Goal: Information Seeking & Learning: Learn about a topic

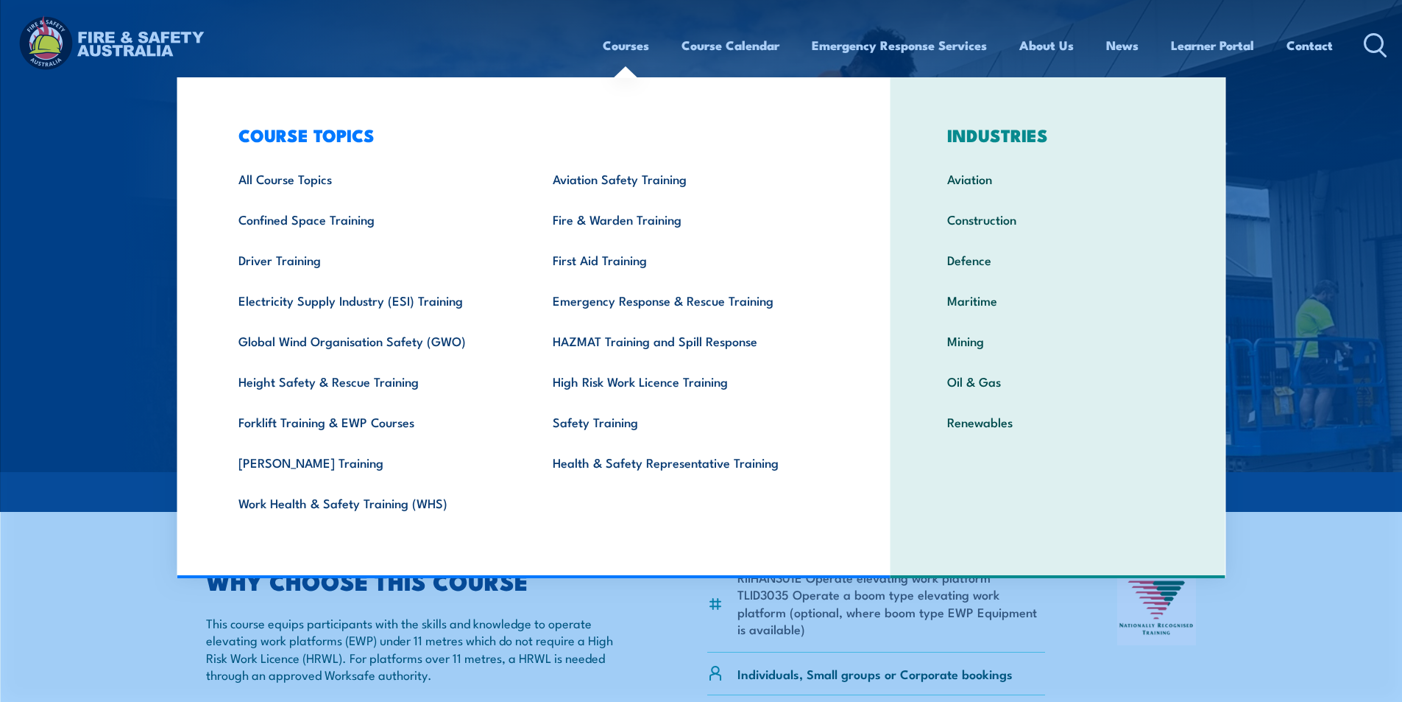
click at [622, 46] on link "Courses" at bounding box center [626, 45] width 46 height 39
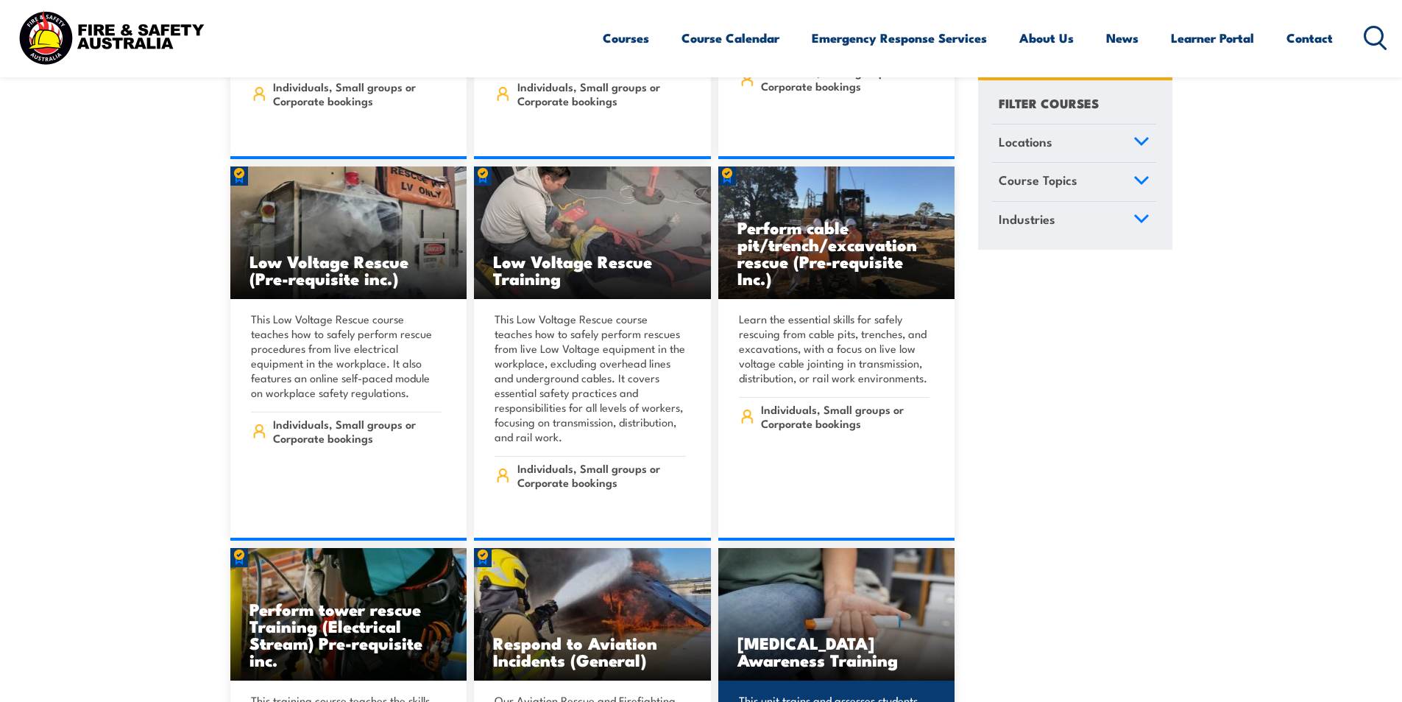
scroll to position [3681, 0]
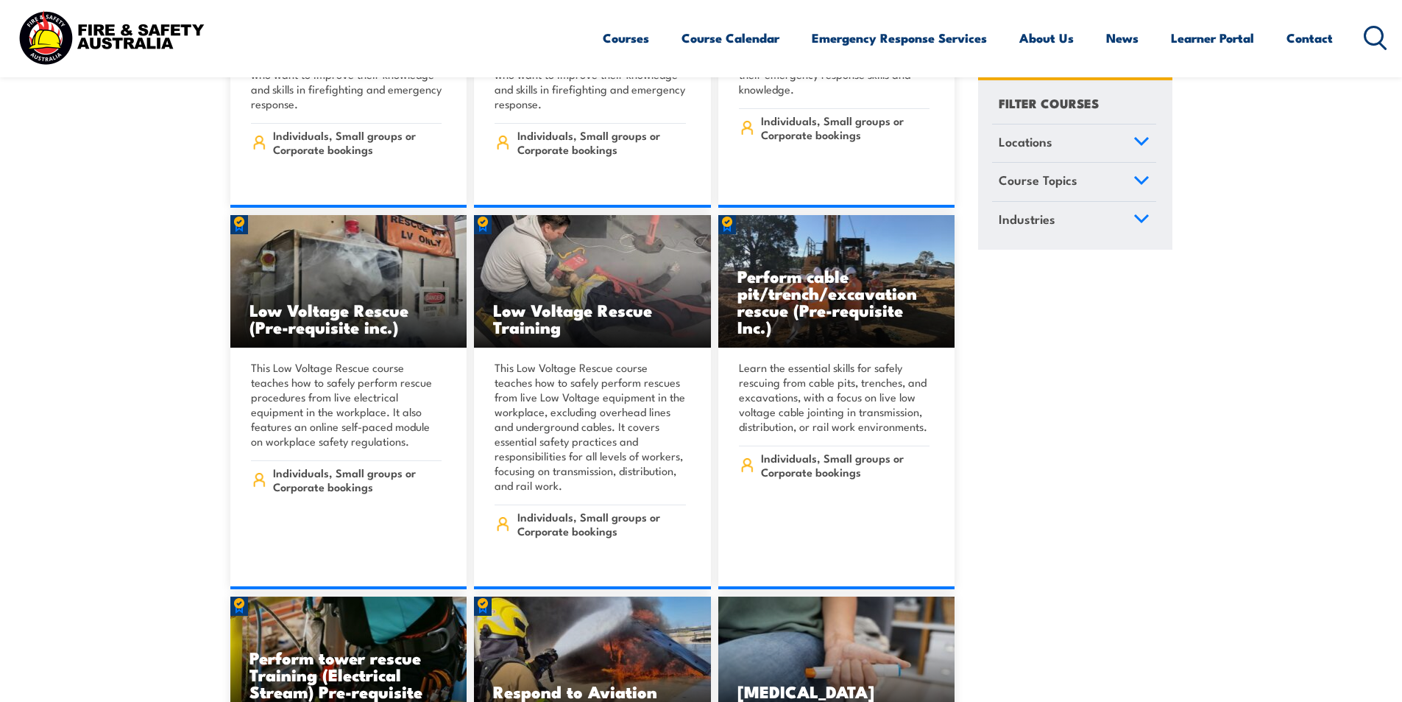
click at [1064, 187] on span "Course Topics" at bounding box center [1038, 181] width 79 height 20
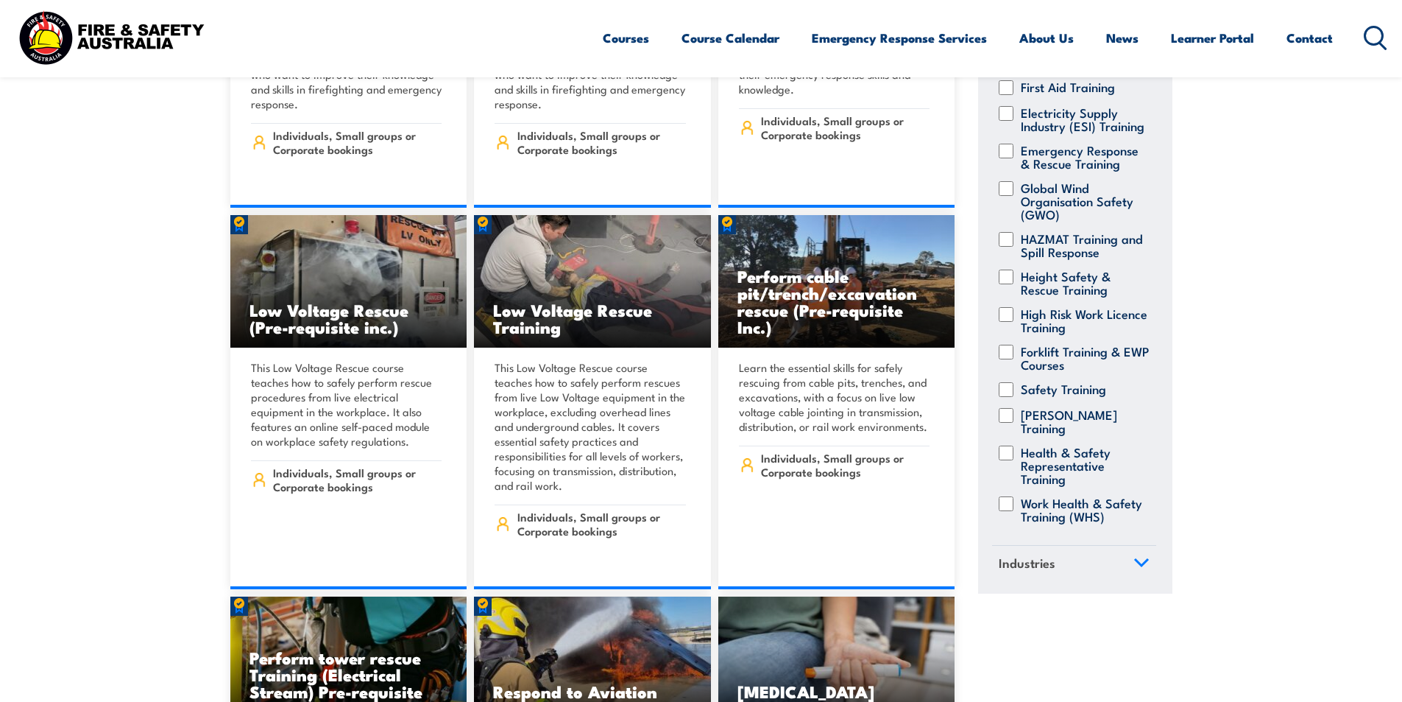
scroll to position [274, 0]
click at [1009, 350] on input "Forklift Training & EWP Courses" at bounding box center [1006, 352] width 15 height 15
checkbox input "true"
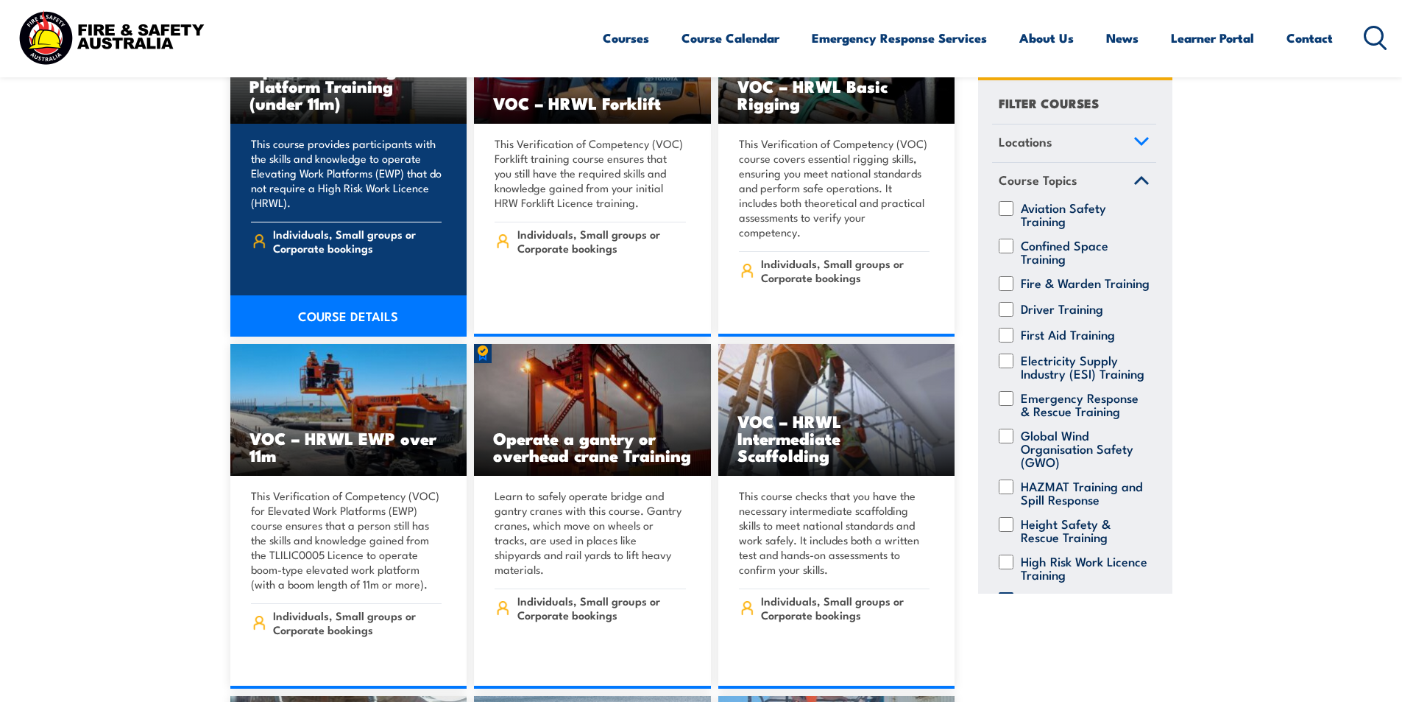
scroll to position [589, 0]
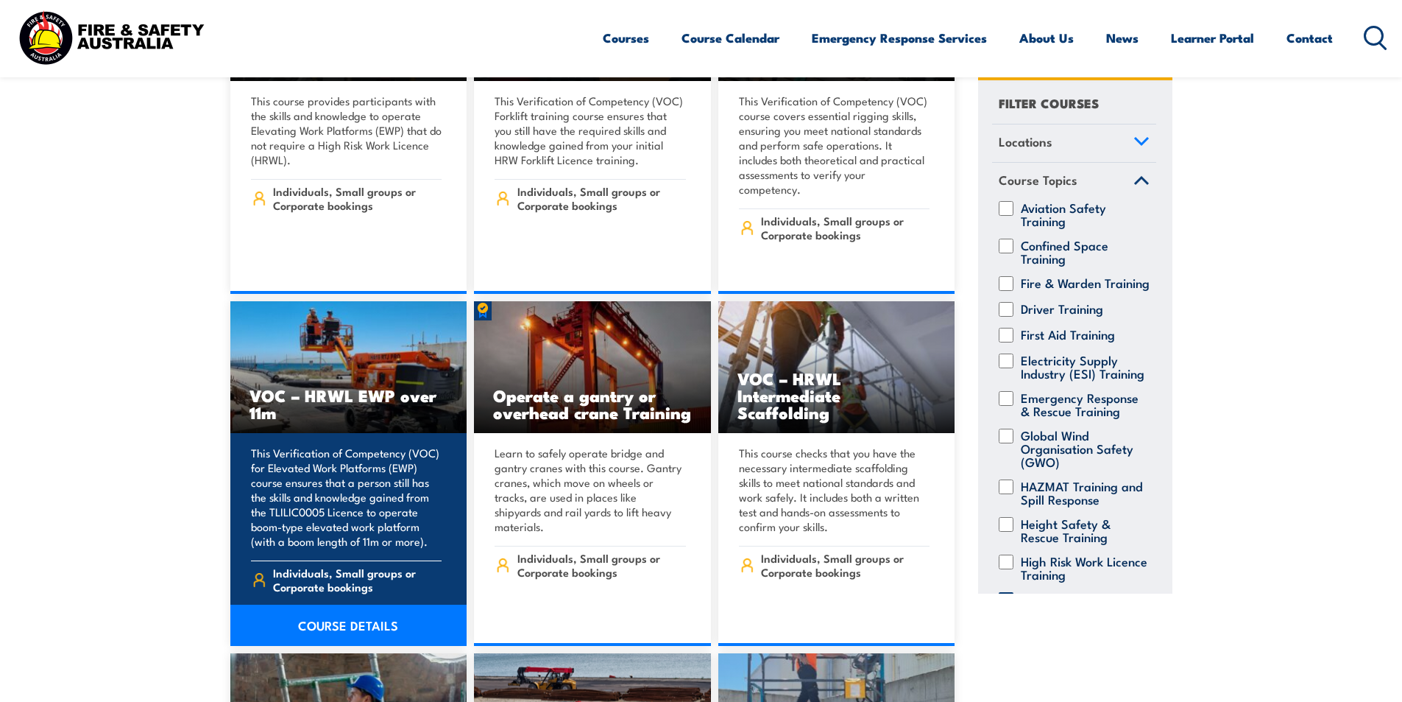
click at [366, 463] on p "This Verification of Competency (VOC) for Elevated Work Platforms (EWP) course …" at bounding box center [346, 496] width 191 height 103
click at [339, 610] on link "COURSE DETAILS" at bounding box center [348, 624] width 237 height 41
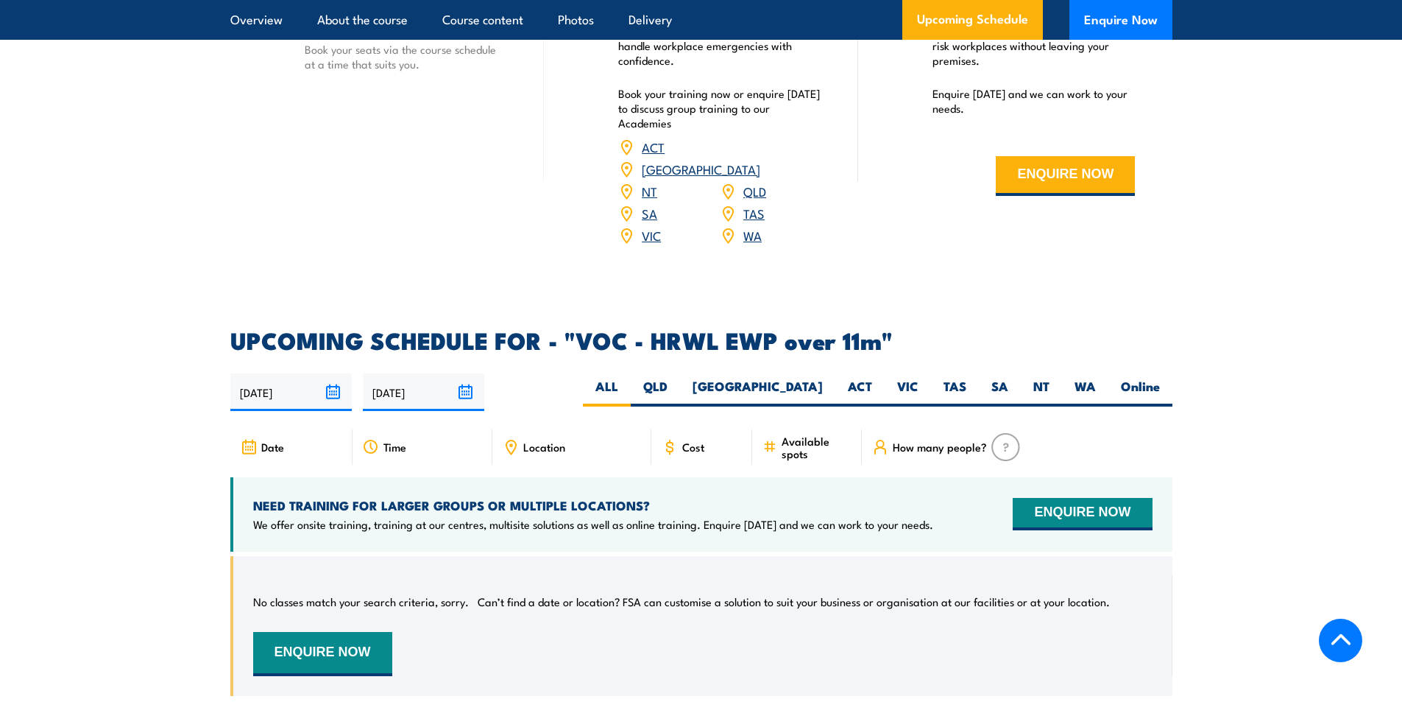
scroll to position [1988, 0]
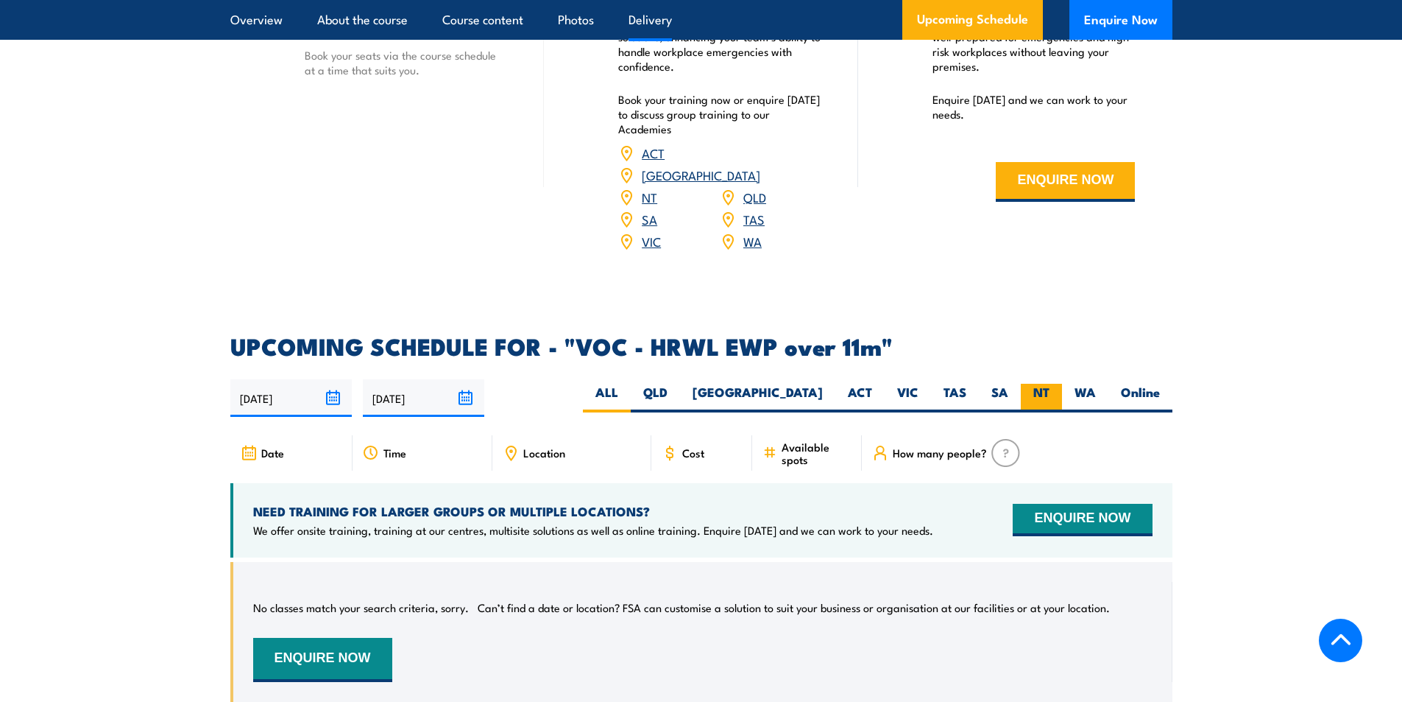
click at [1051, 384] on label "NT" at bounding box center [1041, 398] width 41 height 29
click at [1051, 384] on input "NT" at bounding box center [1055, 389] width 10 height 10
radio input "true"
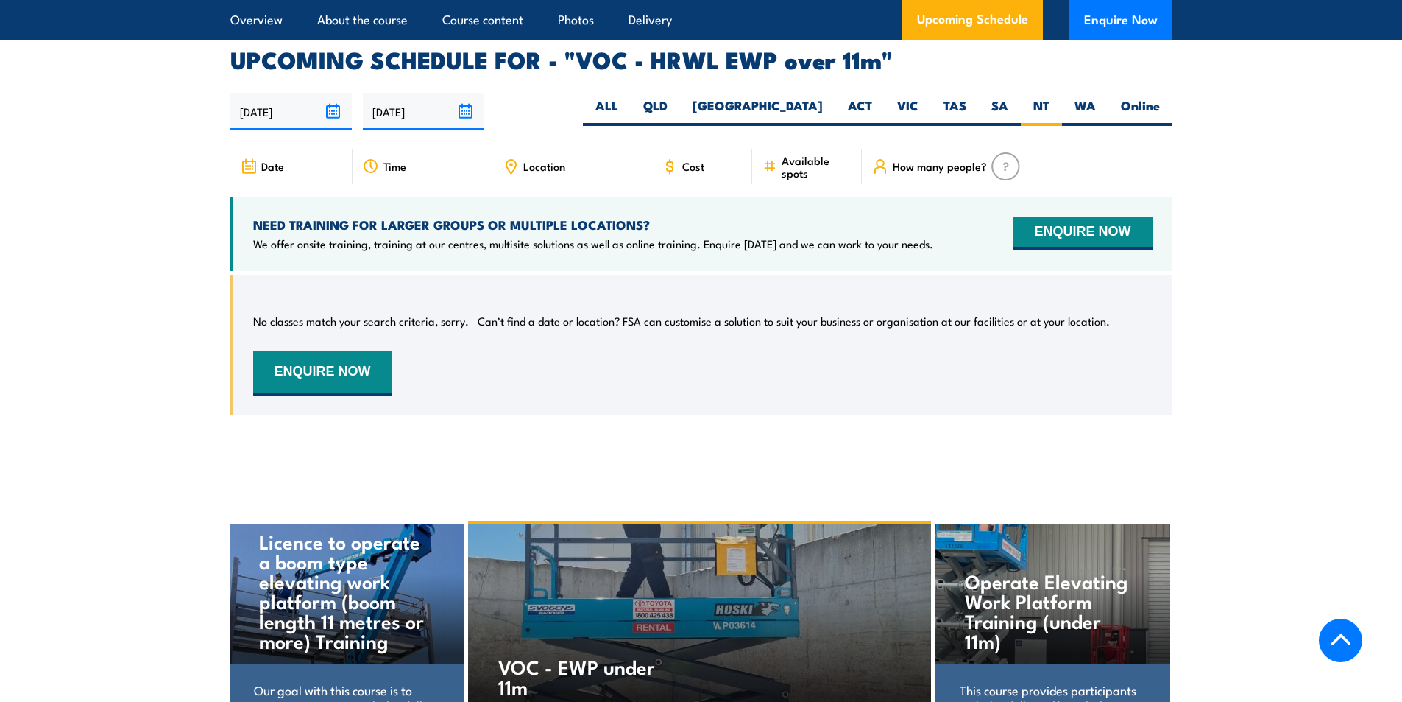
scroll to position [2227, 0]
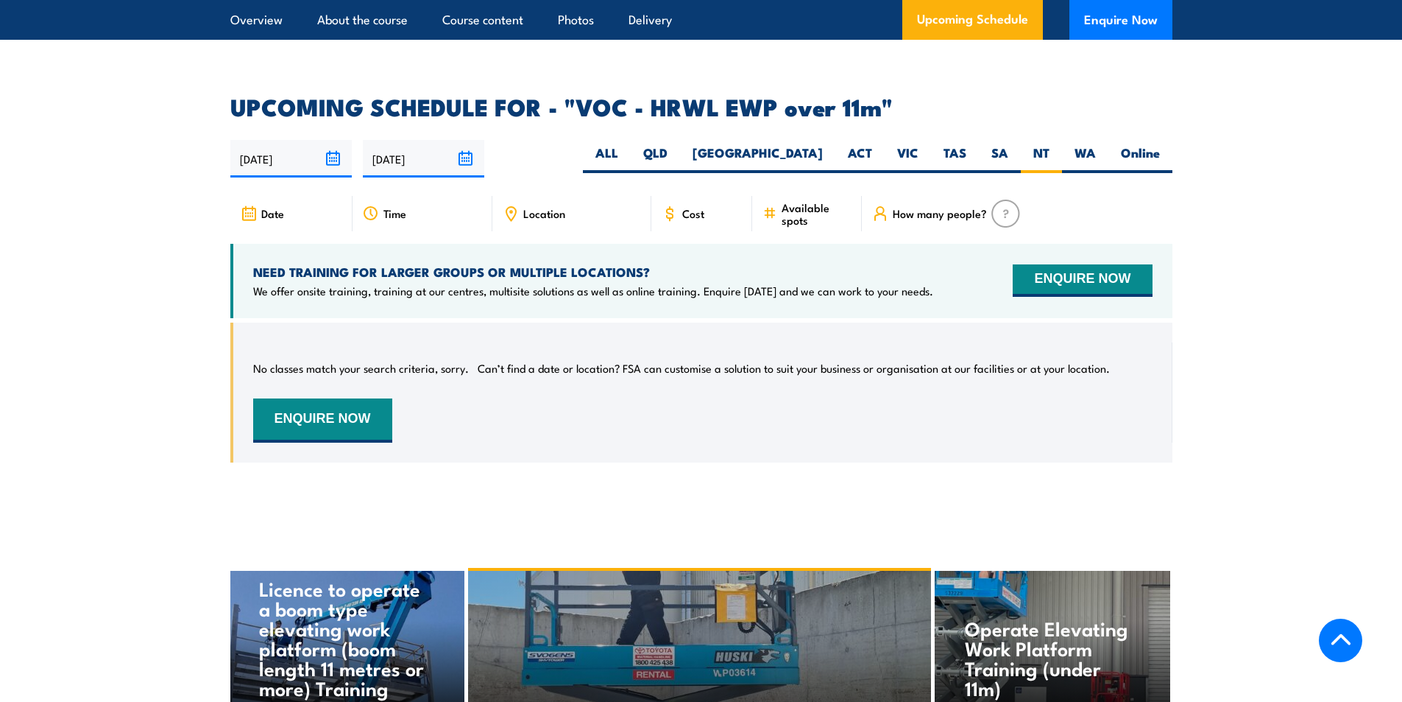
click at [417, 140] on input "22/02/2026" at bounding box center [423, 159] width 121 height 38
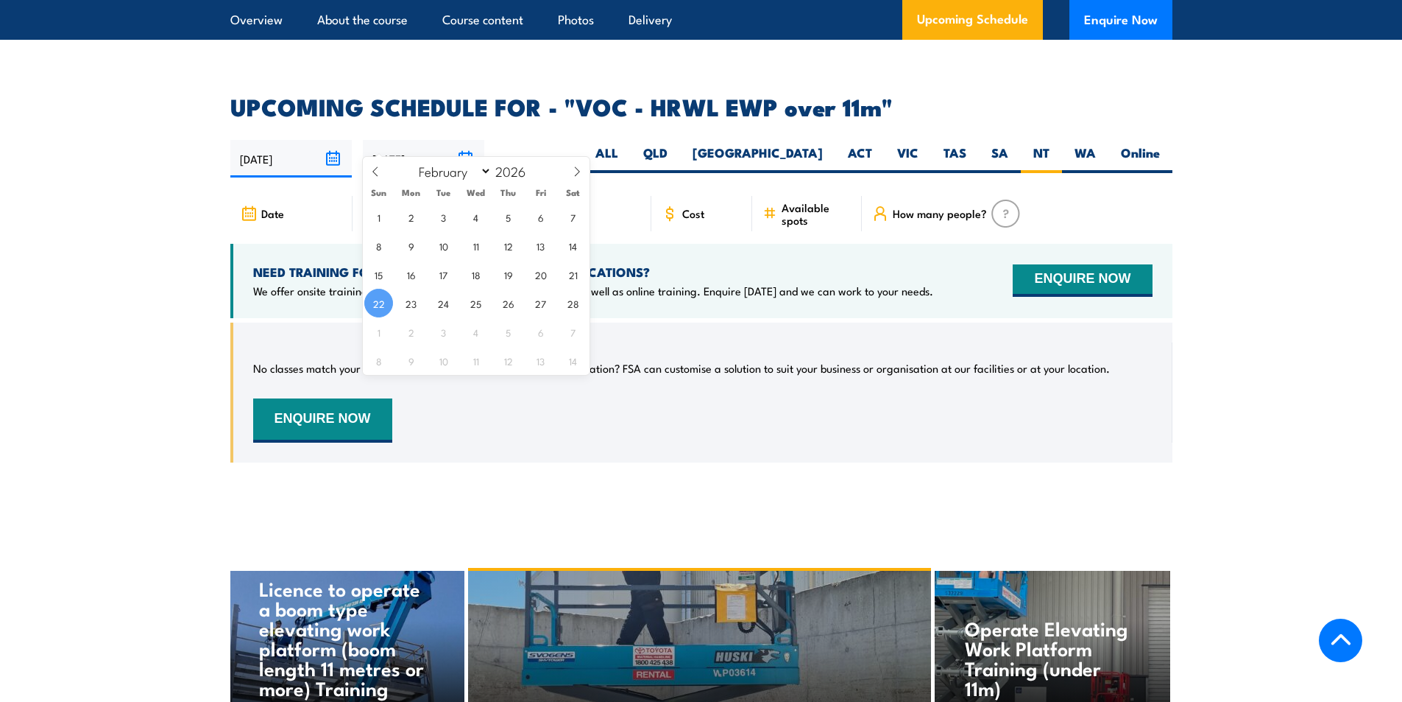
click at [183, 230] on section "UPCOMING SCHEDULE FOR - "VOC - HRWL EWP over 11m" 26/08/2025 22/02/2026" at bounding box center [701, 290] width 1402 height 389
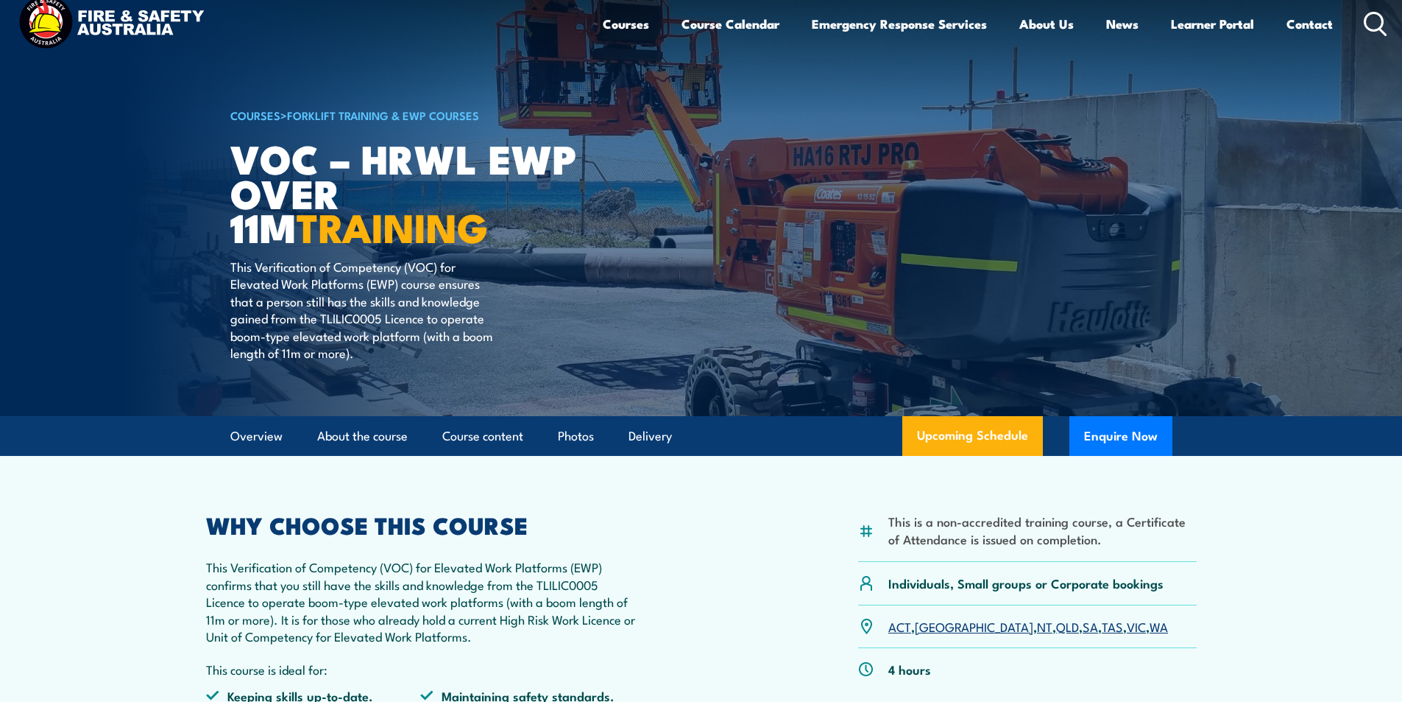
scroll to position [0, 0]
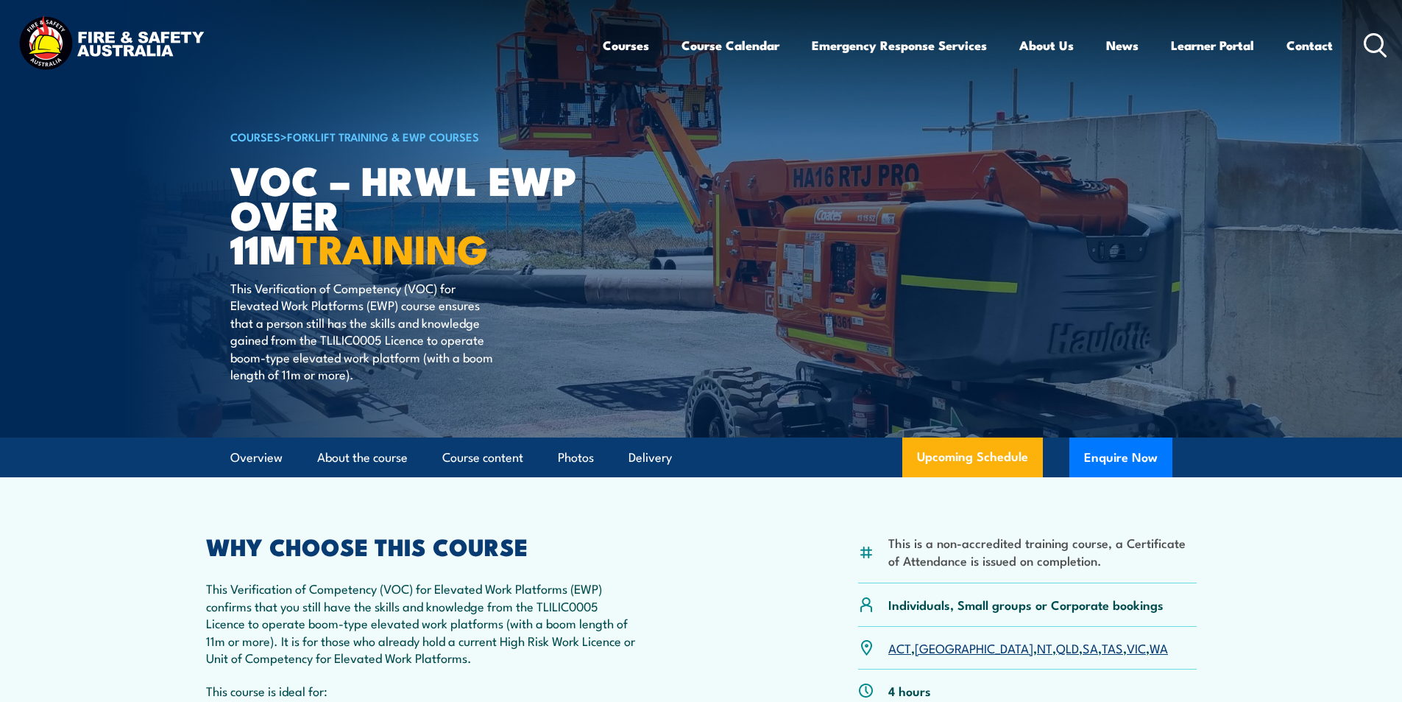
drag, startPoint x: 317, startPoint y: 275, endPoint x: 300, endPoint y: 258, distance: 23.9
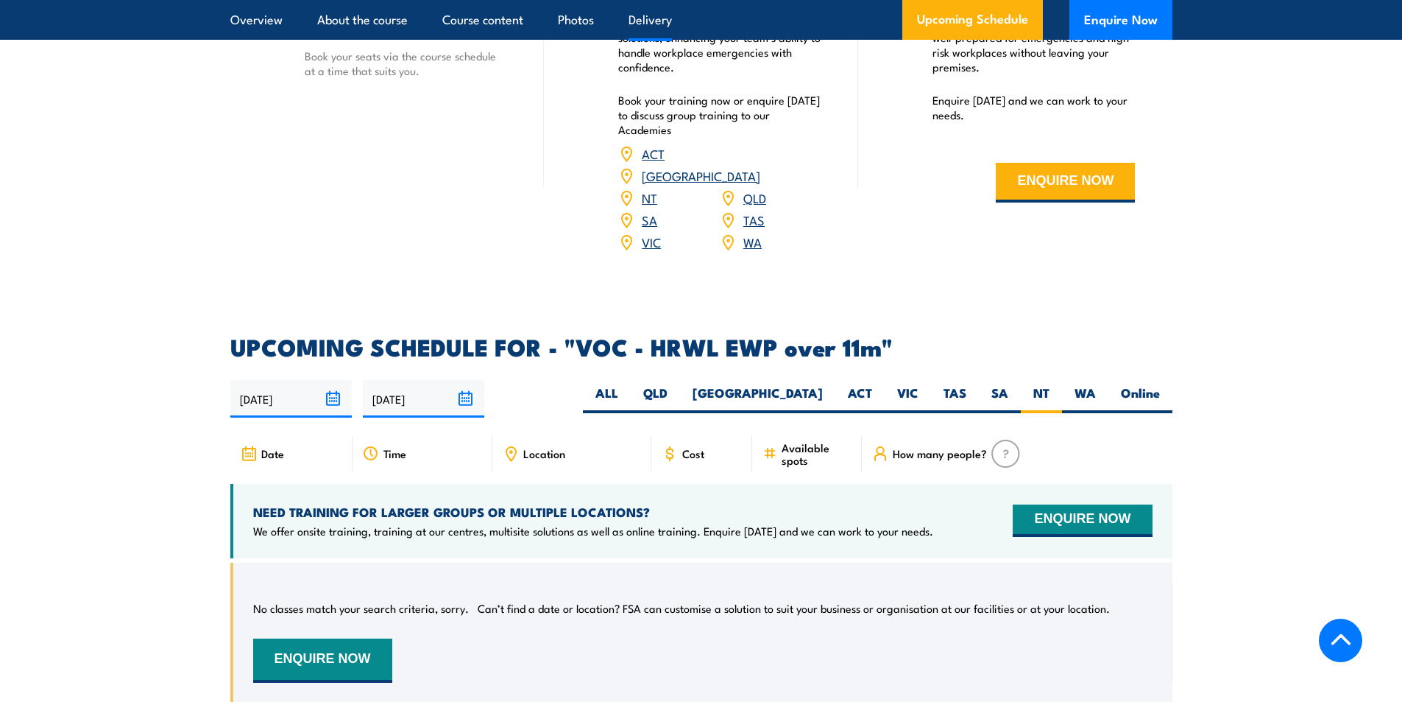
scroll to position [1988, 0]
drag, startPoint x: 594, startPoint y: 401, endPoint x: 593, endPoint y: 389, distance: 11.8
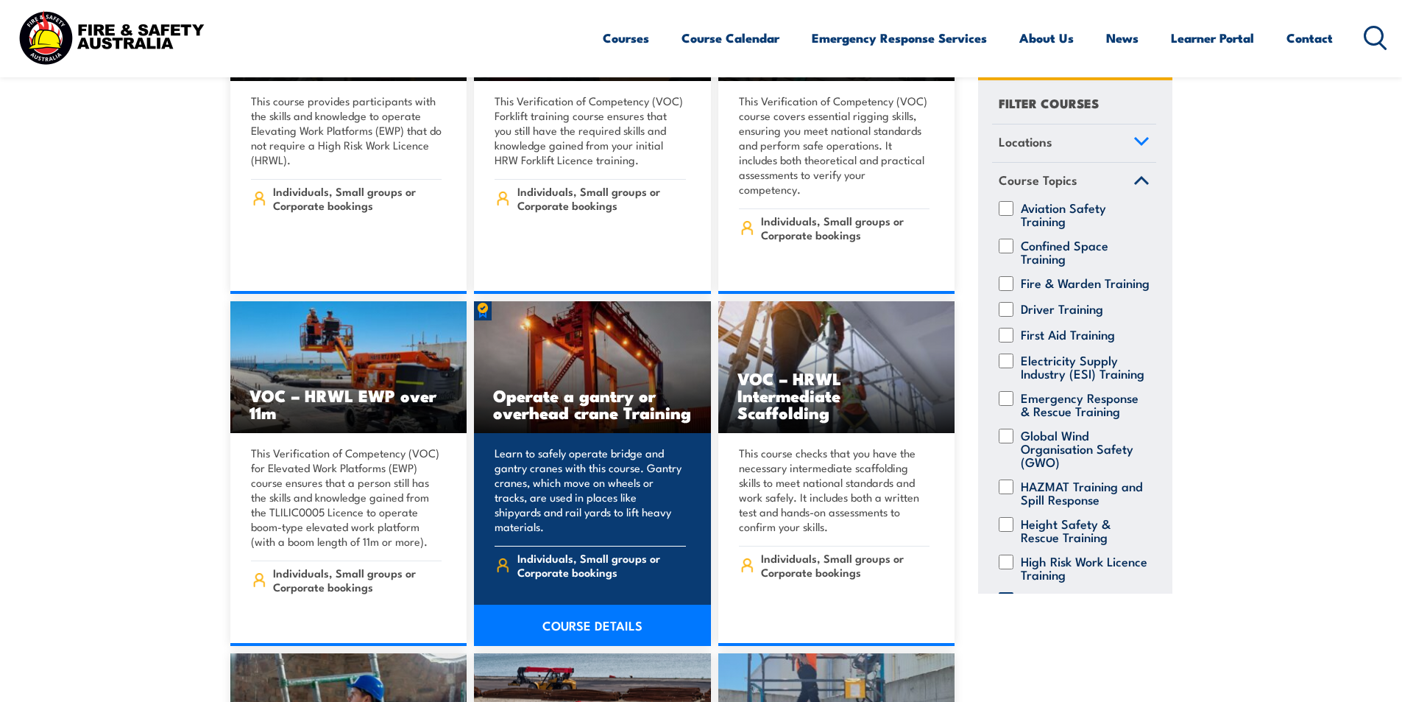
scroll to position [589, 0]
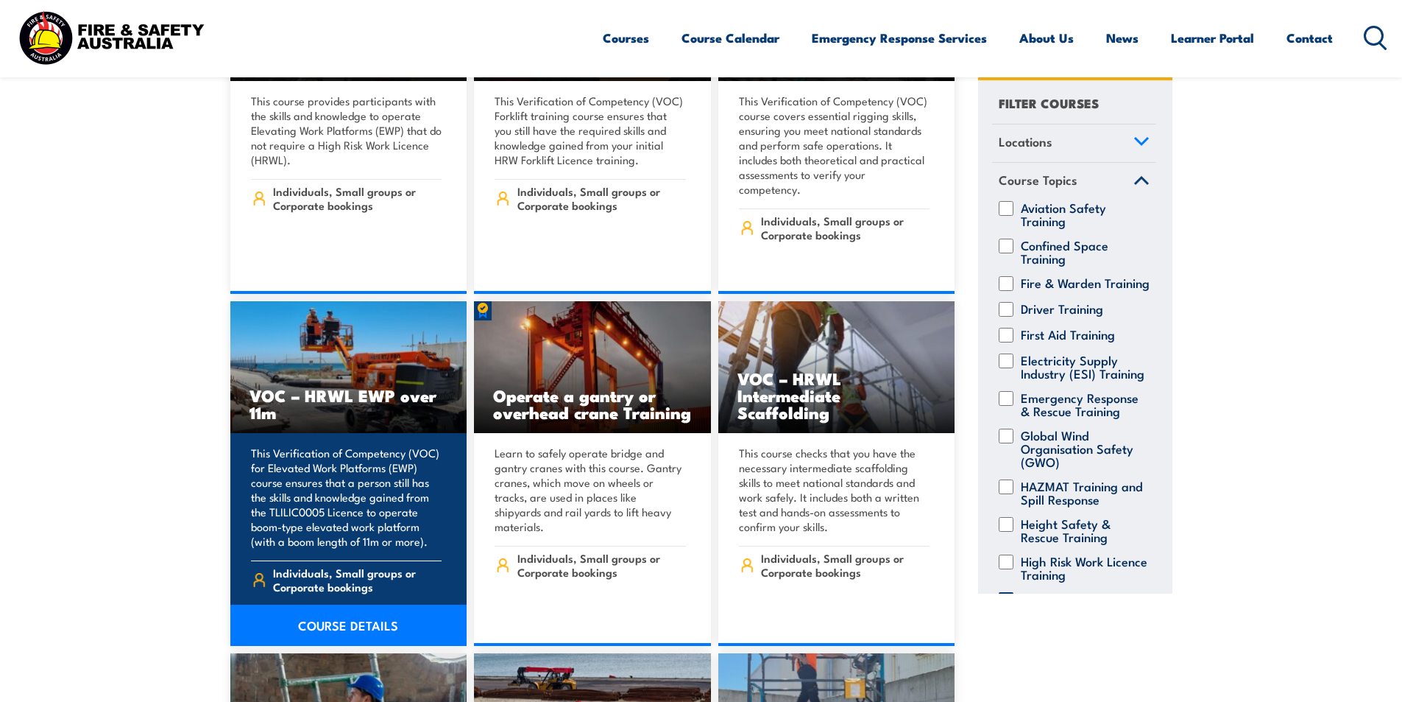
drag, startPoint x: 391, startPoint y: 342, endPoint x: 381, endPoint y: 315, distance: 28.2
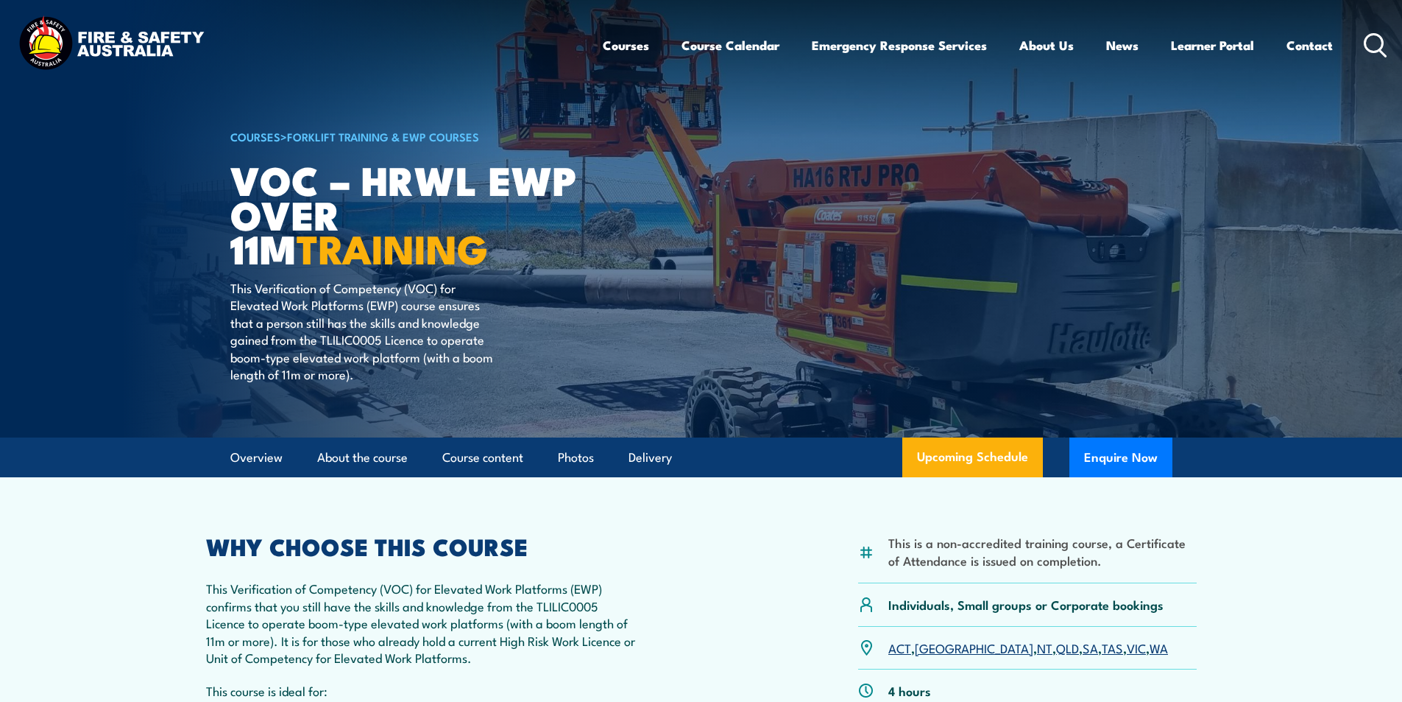
drag, startPoint x: 490, startPoint y: 261, endPoint x: 476, endPoint y: 219, distance: 44.2
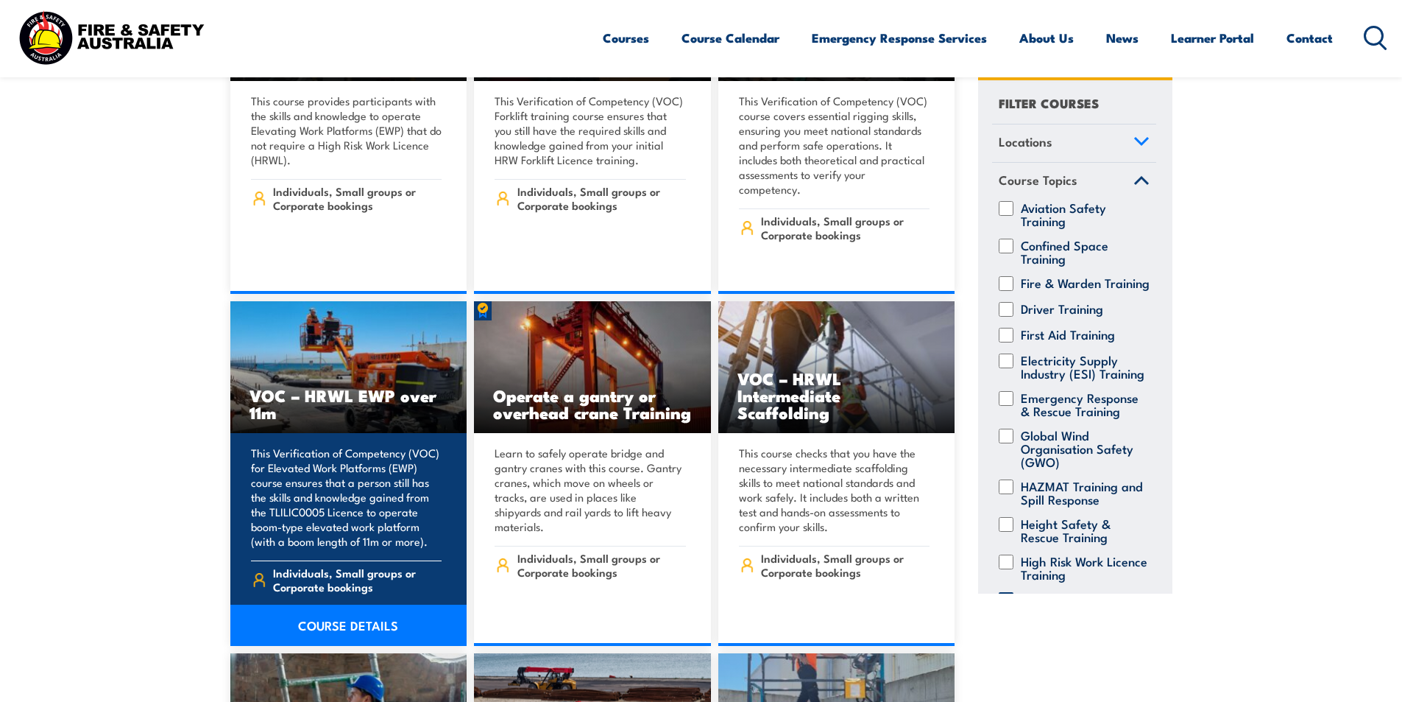
drag, startPoint x: 303, startPoint y: 317, endPoint x: 267, endPoint y: 304, distance: 38.4
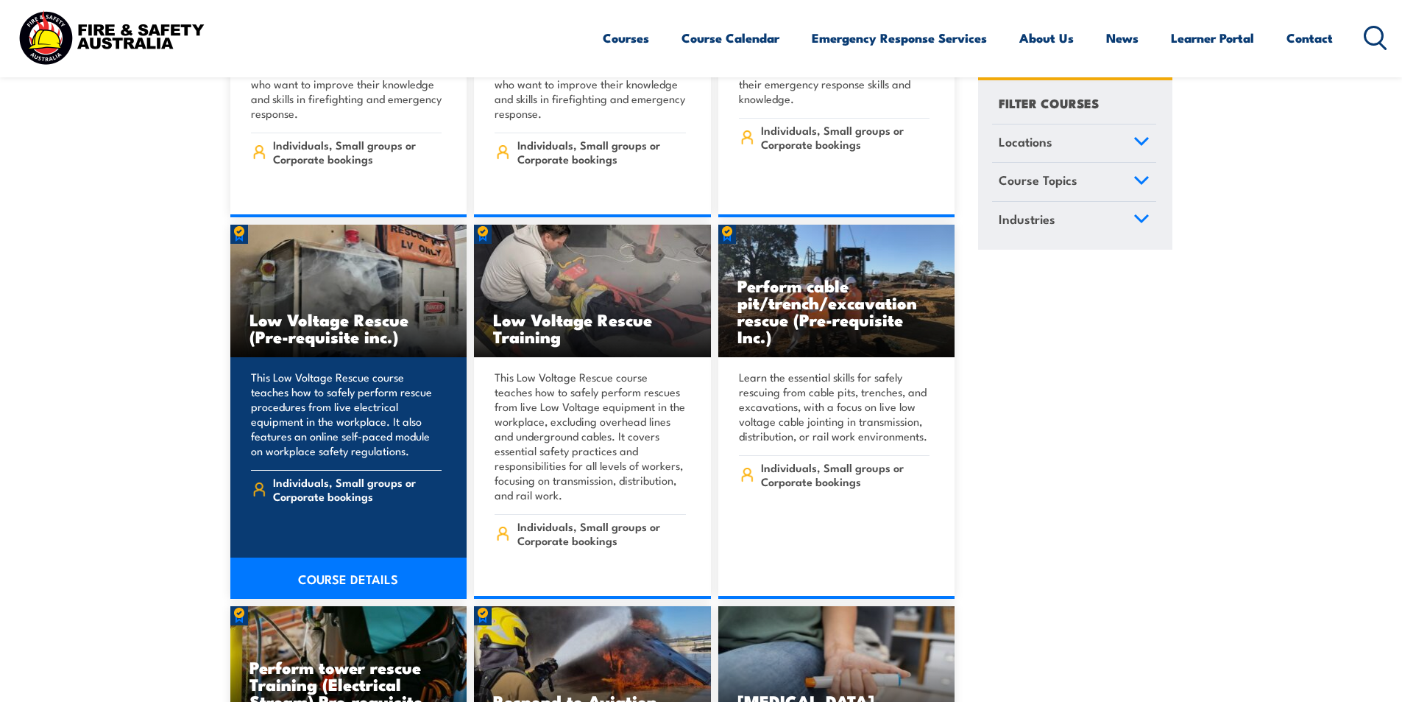
scroll to position [3681, 0]
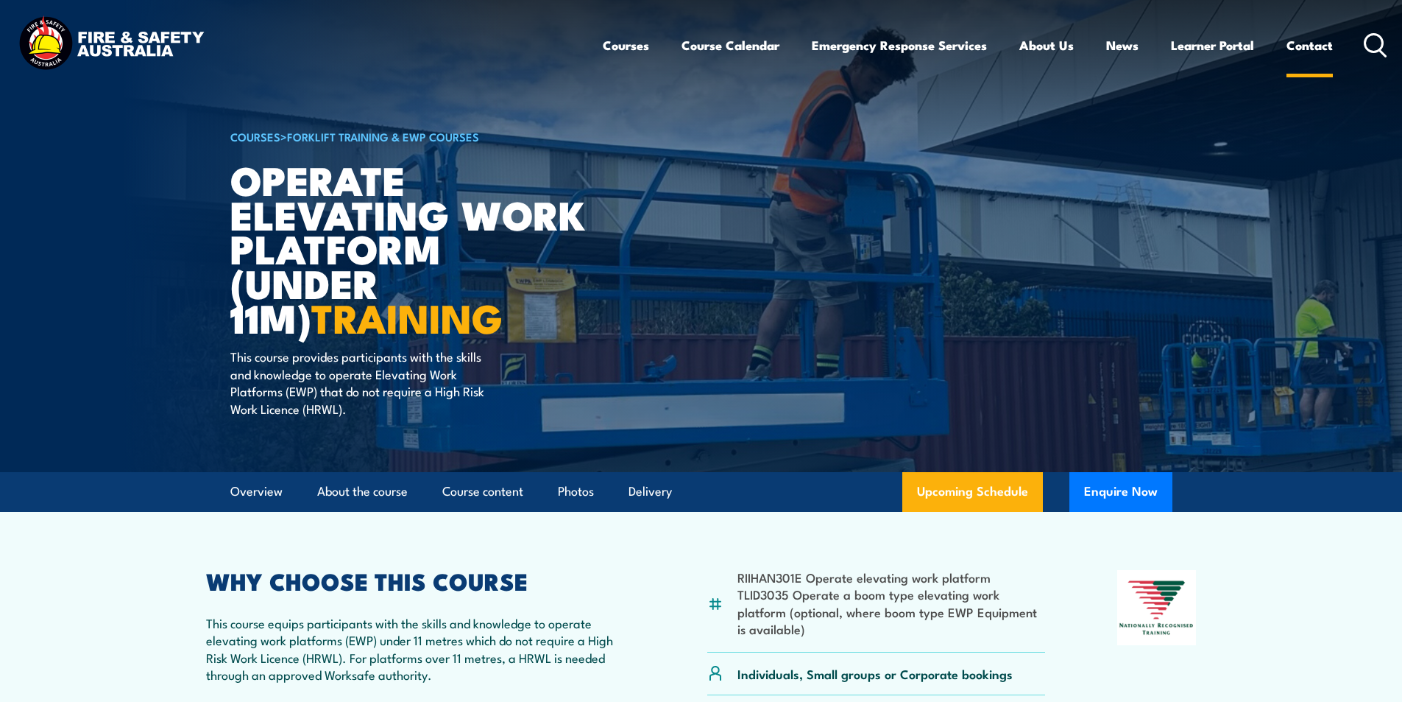
click at [1331, 46] on link "Contact" at bounding box center [1310, 45] width 46 height 39
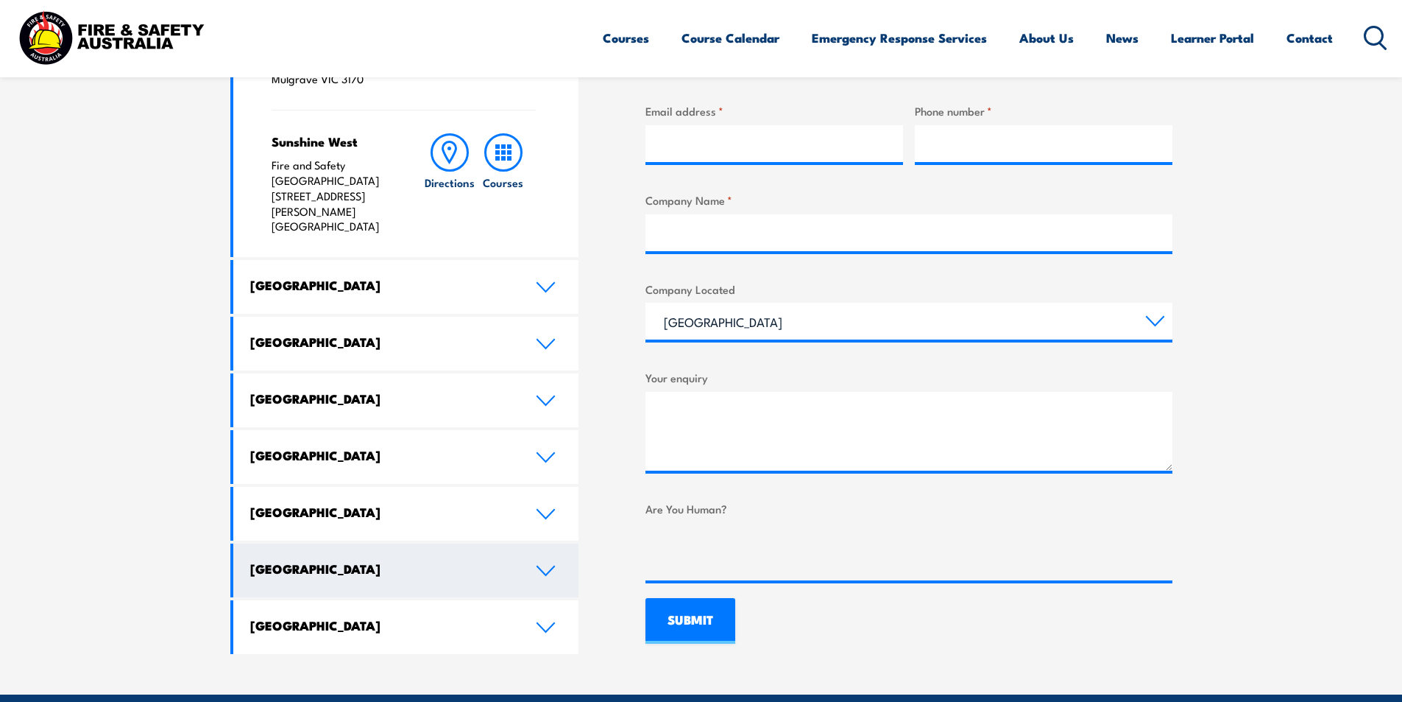
scroll to position [663, 0]
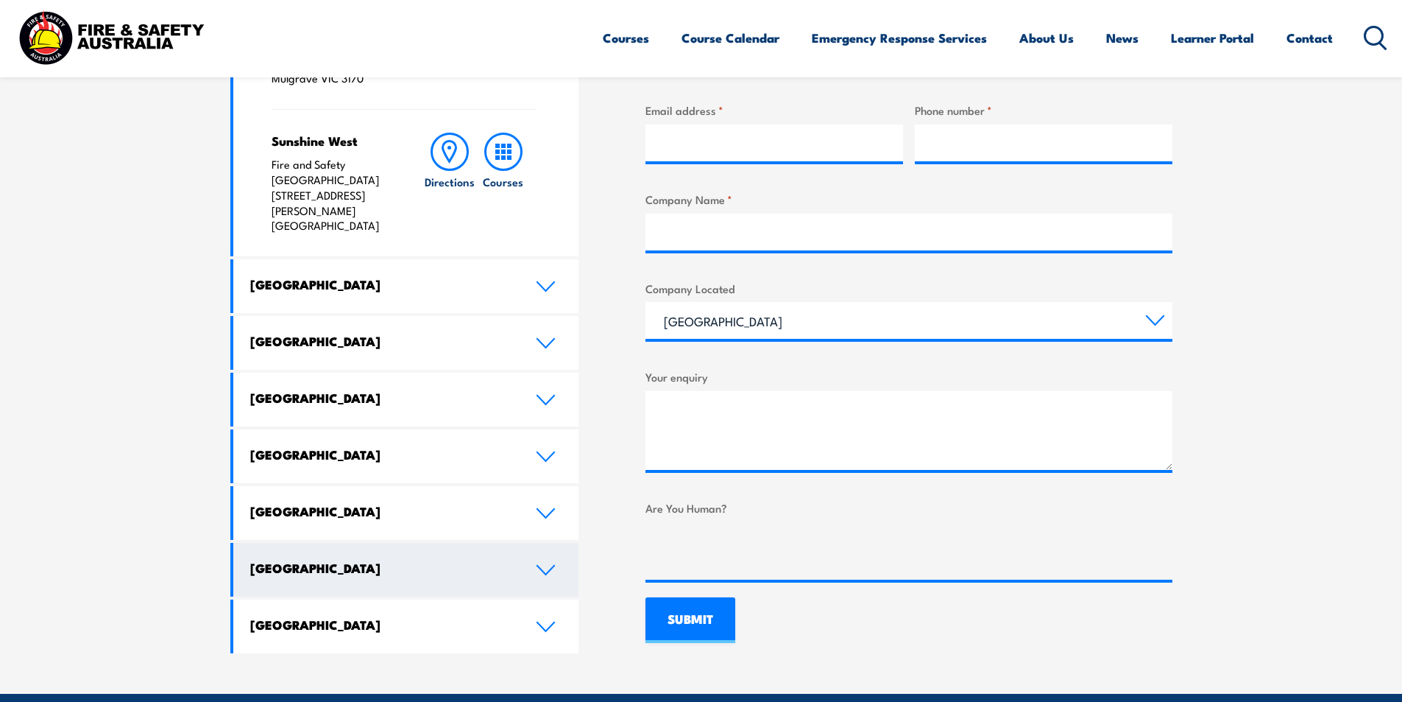
click at [384, 543] on link "[GEOGRAPHIC_DATA]" at bounding box center [406, 570] width 346 height 54
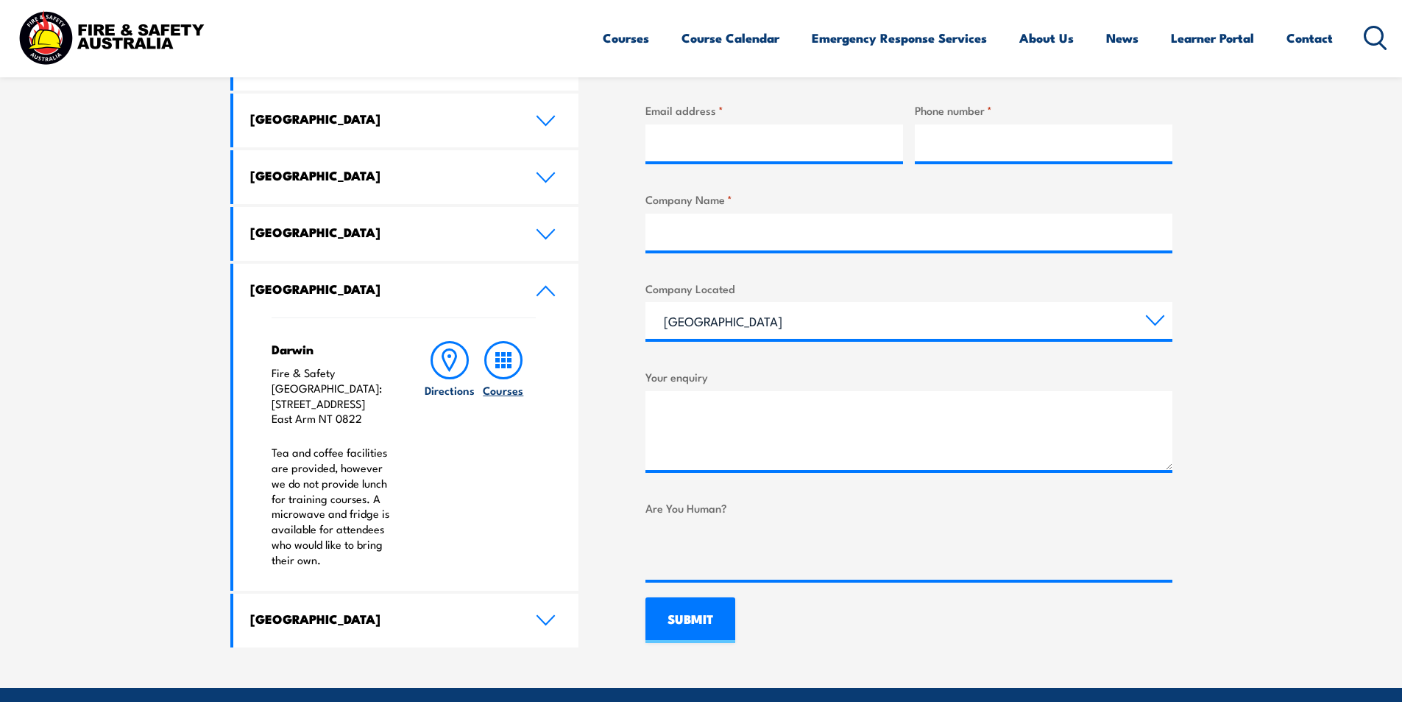
click at [506, 382] on h6 "Courses" at bounding box center [503, 389] width 40 height 15
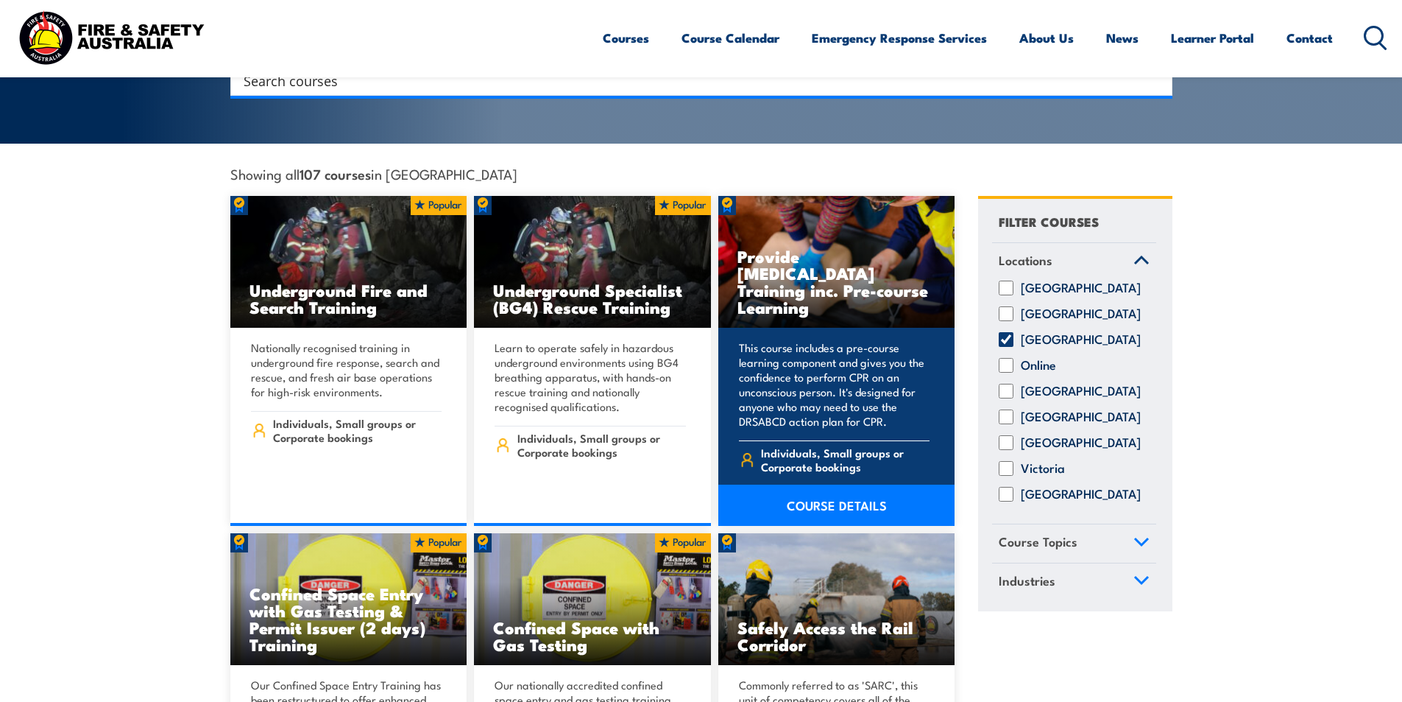
scroll to position [368, 0]
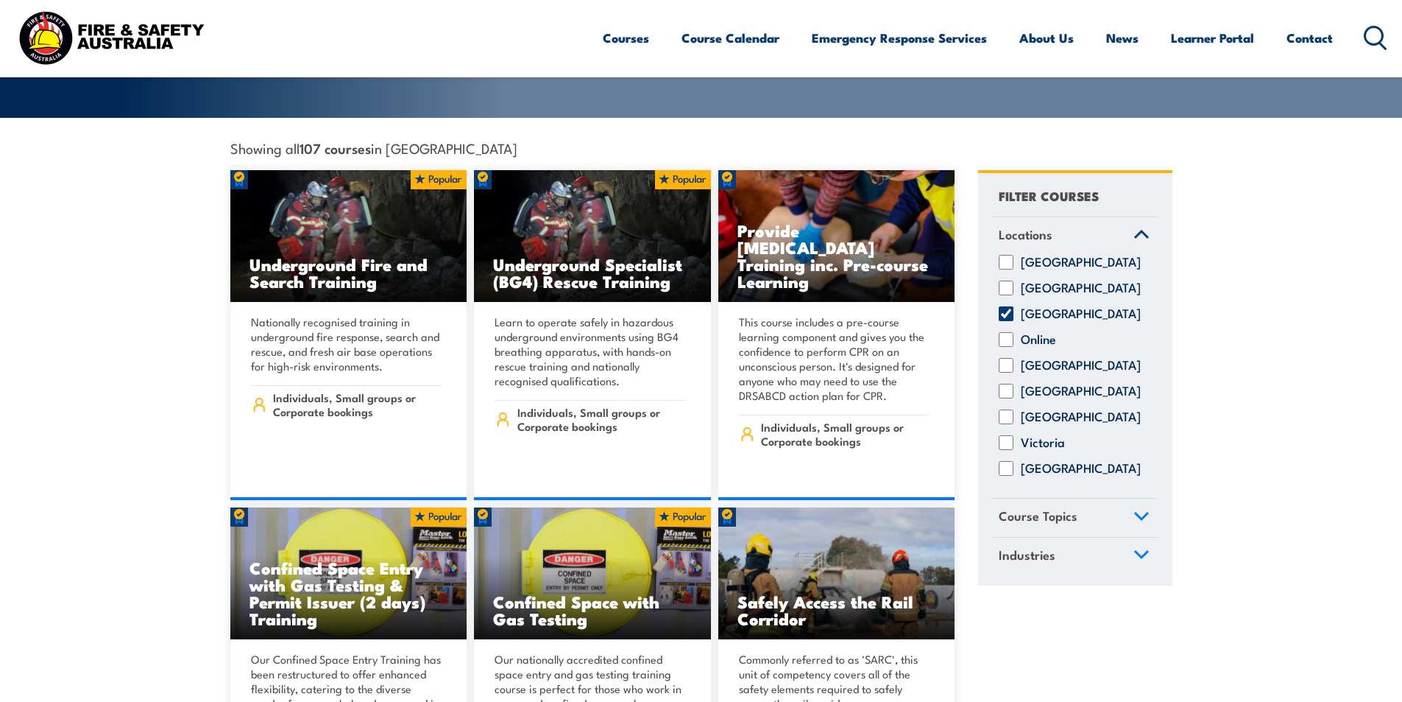
click at [1101, 512] on link "Course Topics" at bounding box center [1074, 517] width 164 height 38
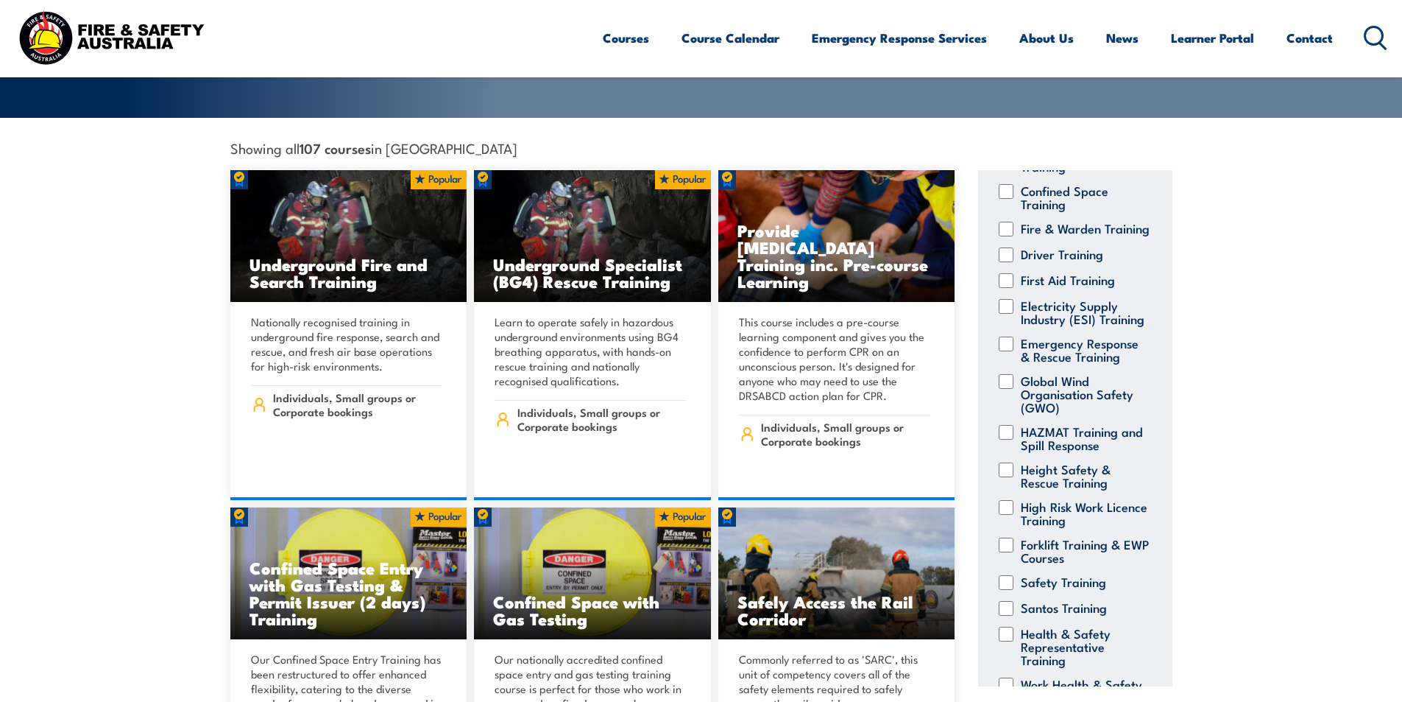
scroll to position [274, 0]
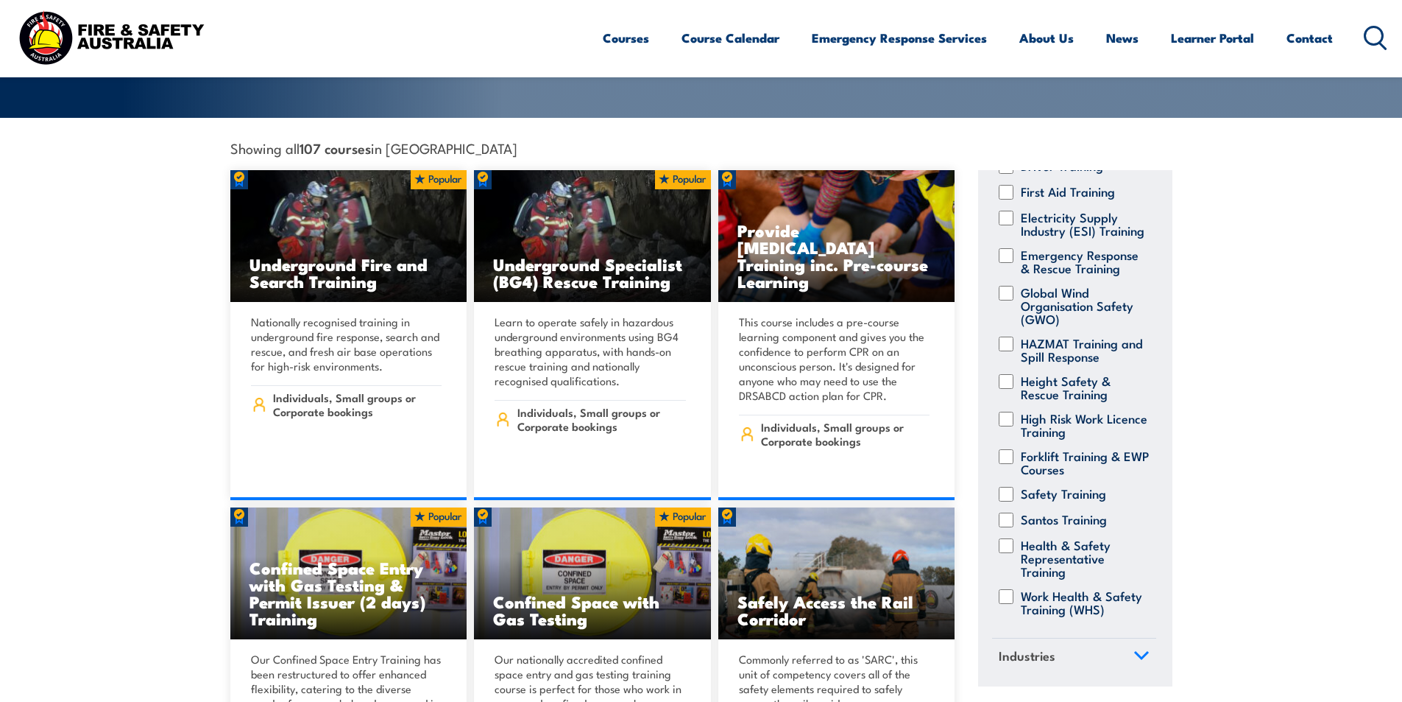
click at [1006, 449] on input "Forklift Training & EWP Courses" at bounding box center [1006, 456] width 15 height 15
checkbox input "true"
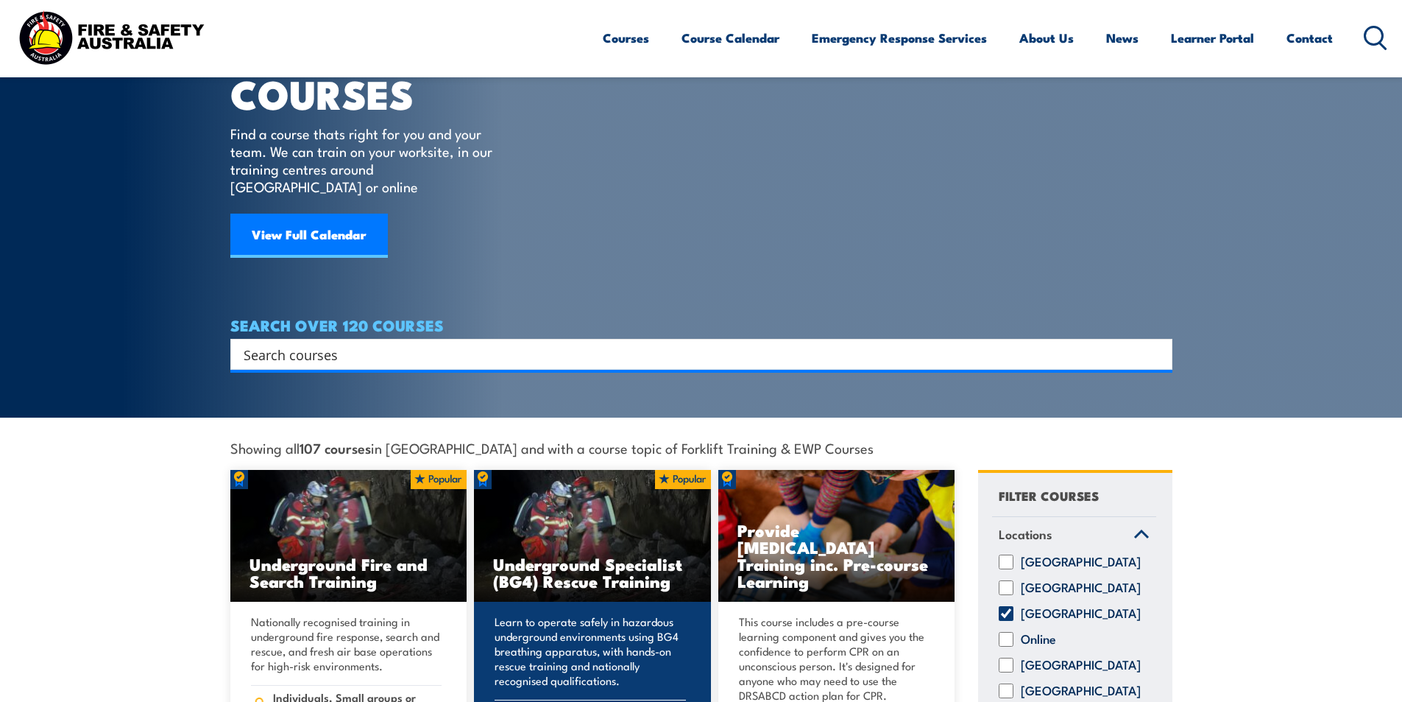
scroll to position [294, 0]
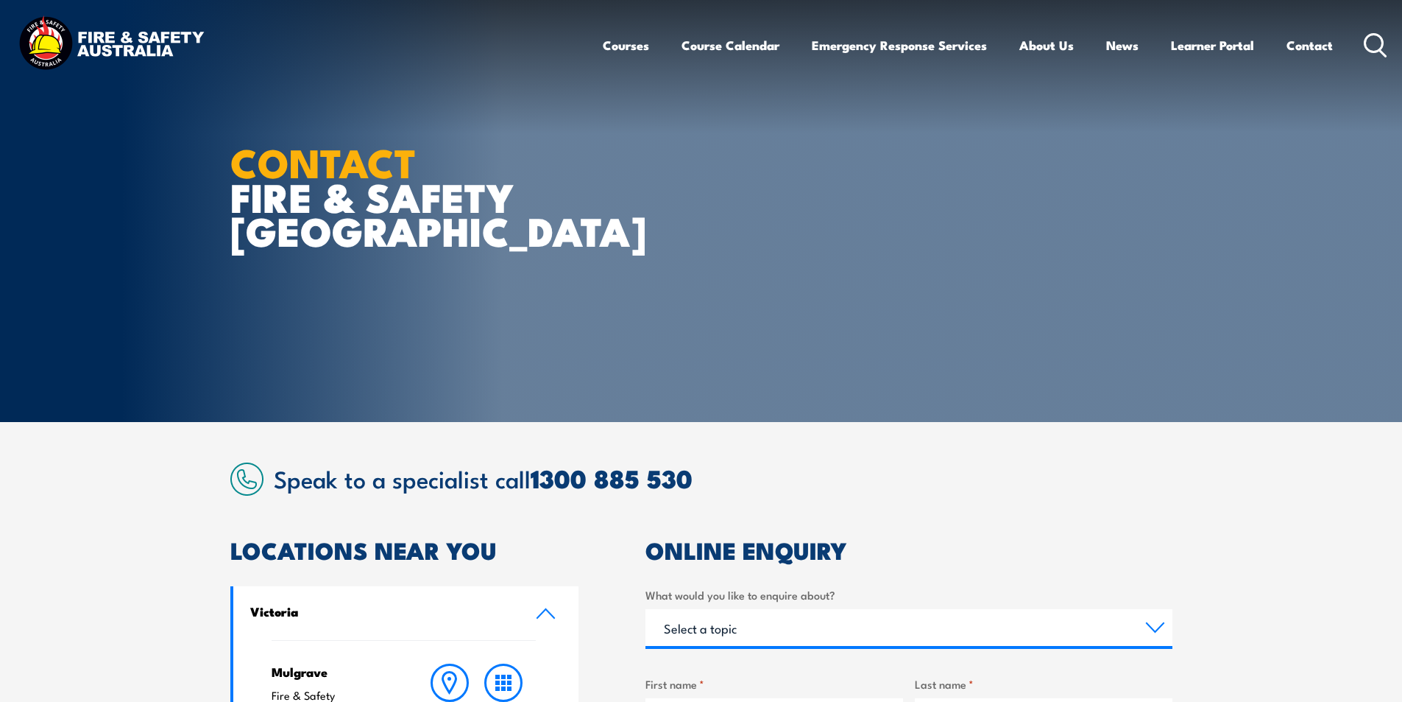
drag, startPoint x: 297, startPoint y: 337, endPoint x: 253, endPoint y: 344, distance: 44.7
